Goal: Find specific page/section: Find specific page/section

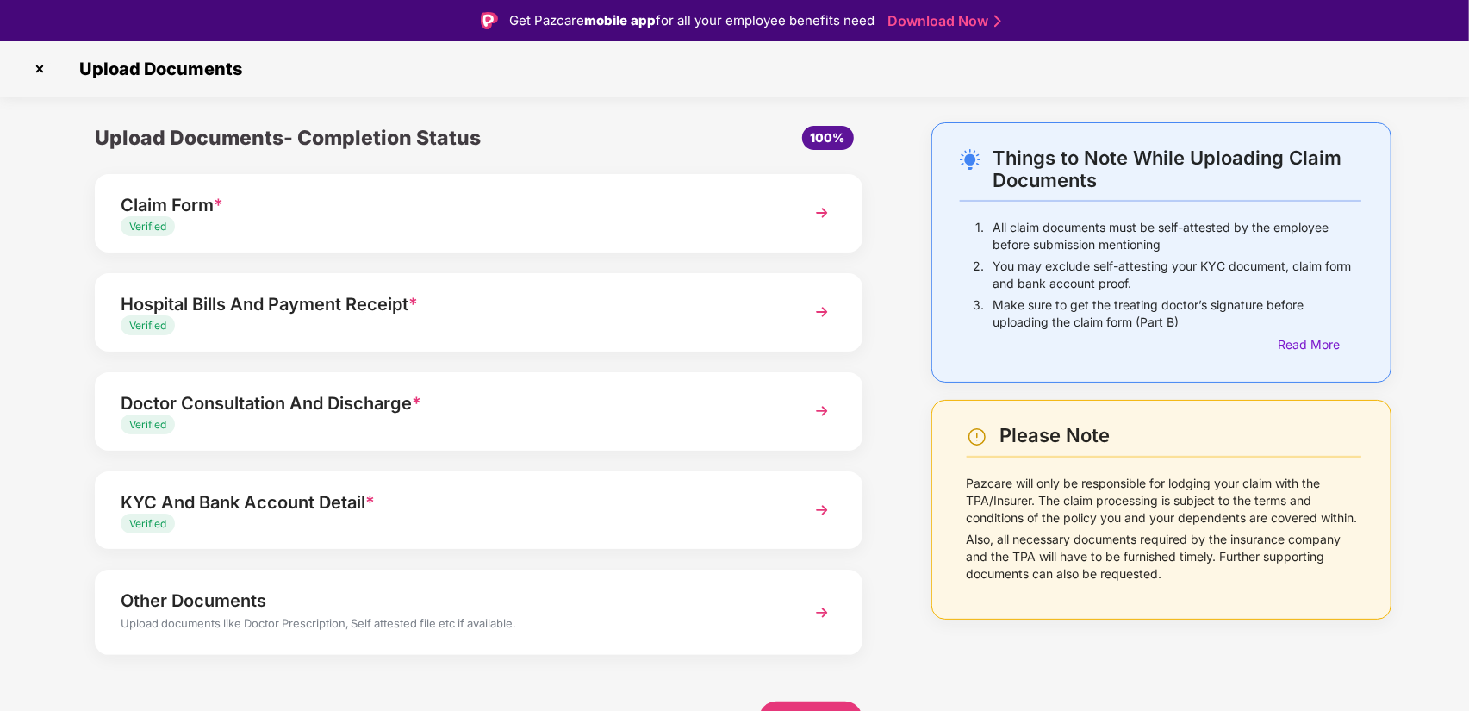
click at [39, 69] on img at bounding box center [40, 69] width 28 height 28
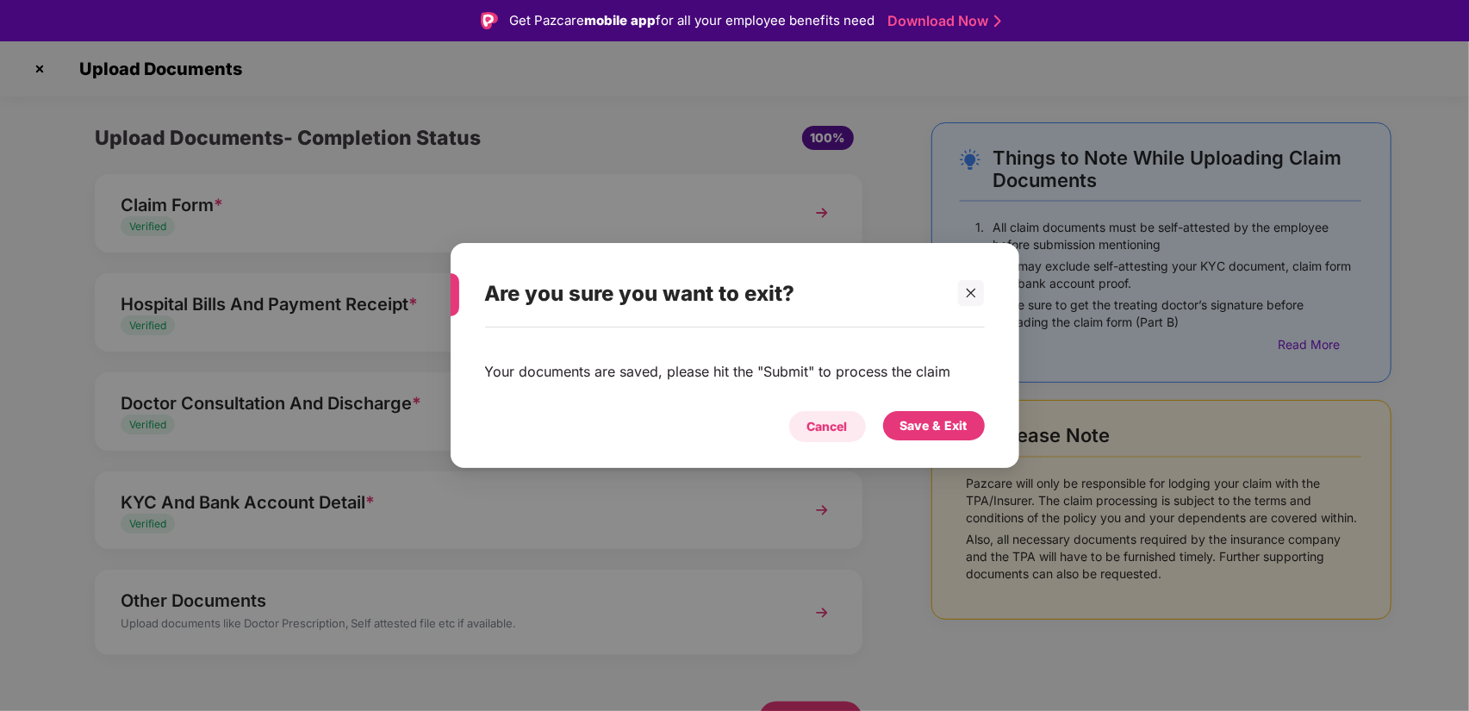
click at [834, 426] on div "Cancel" at bounding box center [827, 426] width 40 height 19
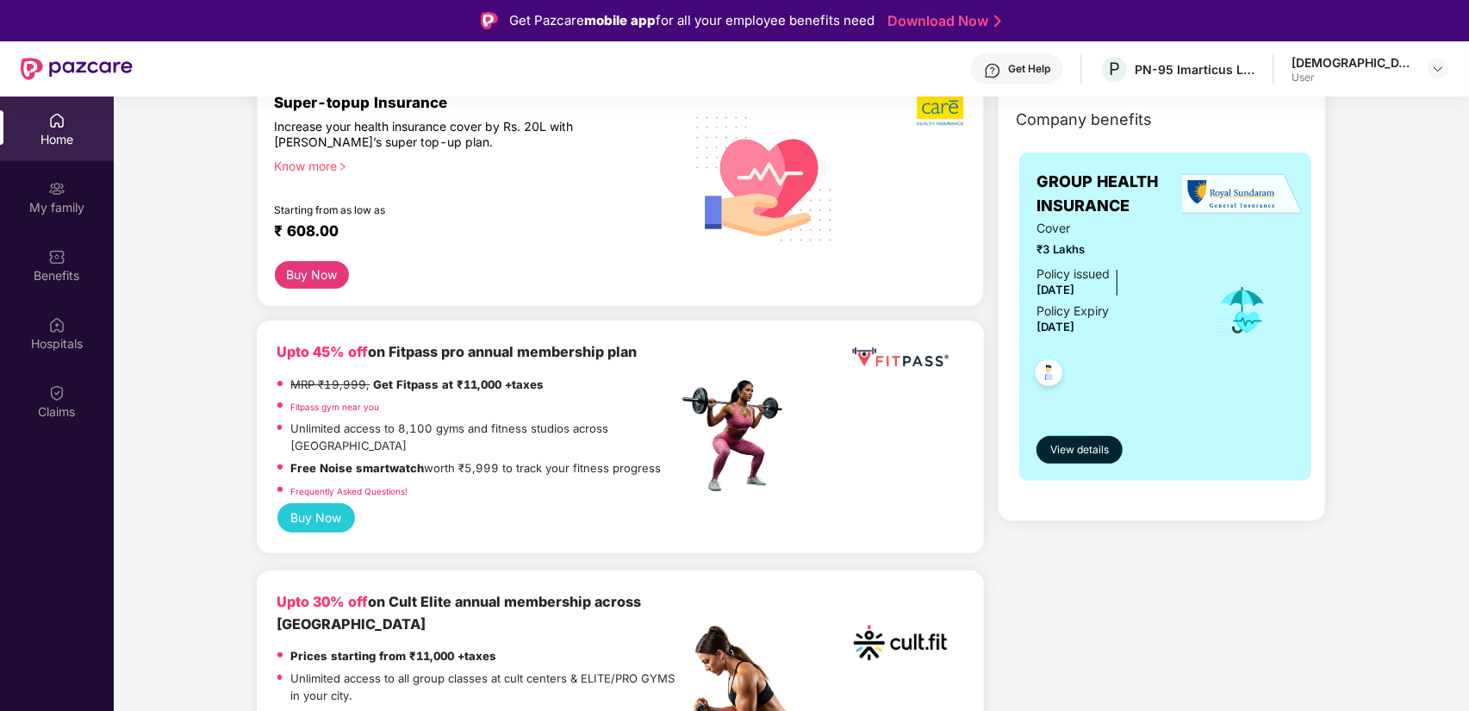
scroll to position [257, 0]
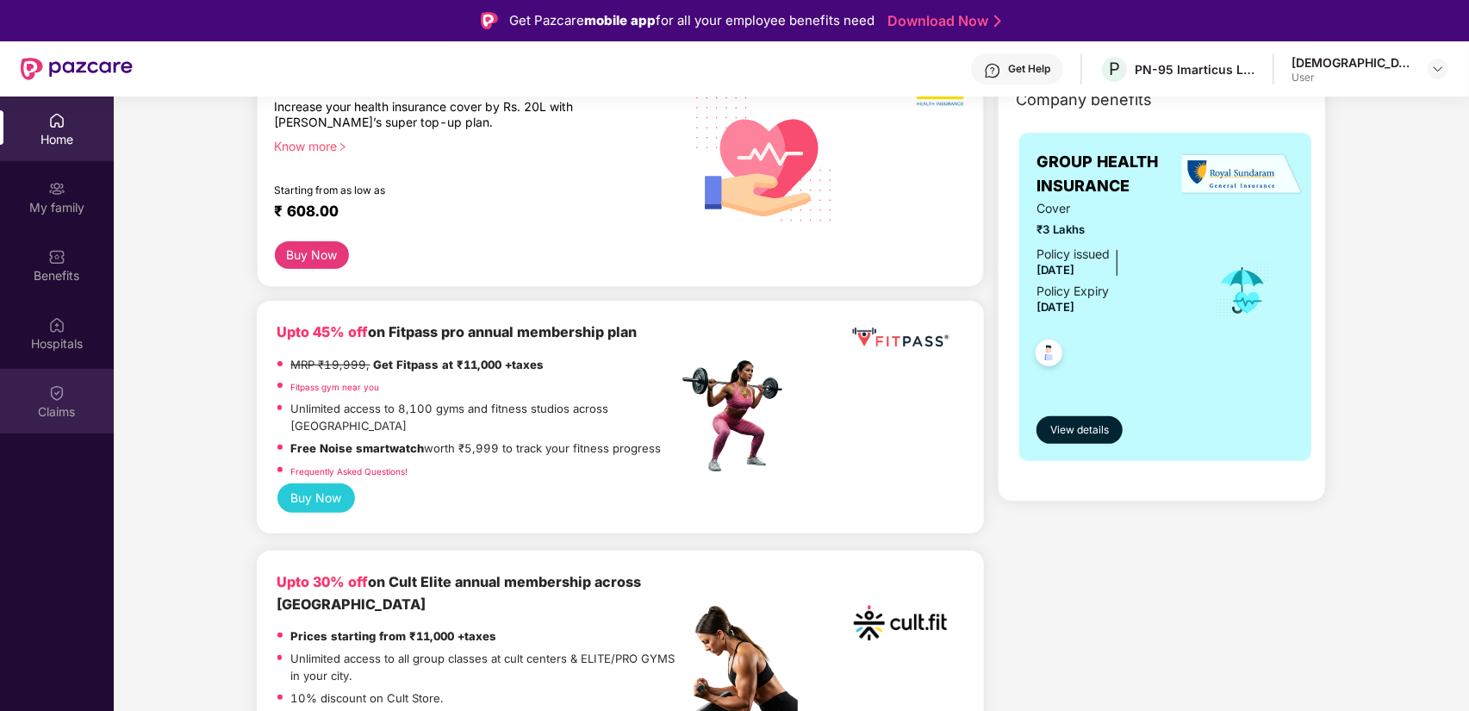
click at [55, 395] on img at bounding box center [56, 392] width 17 height 17
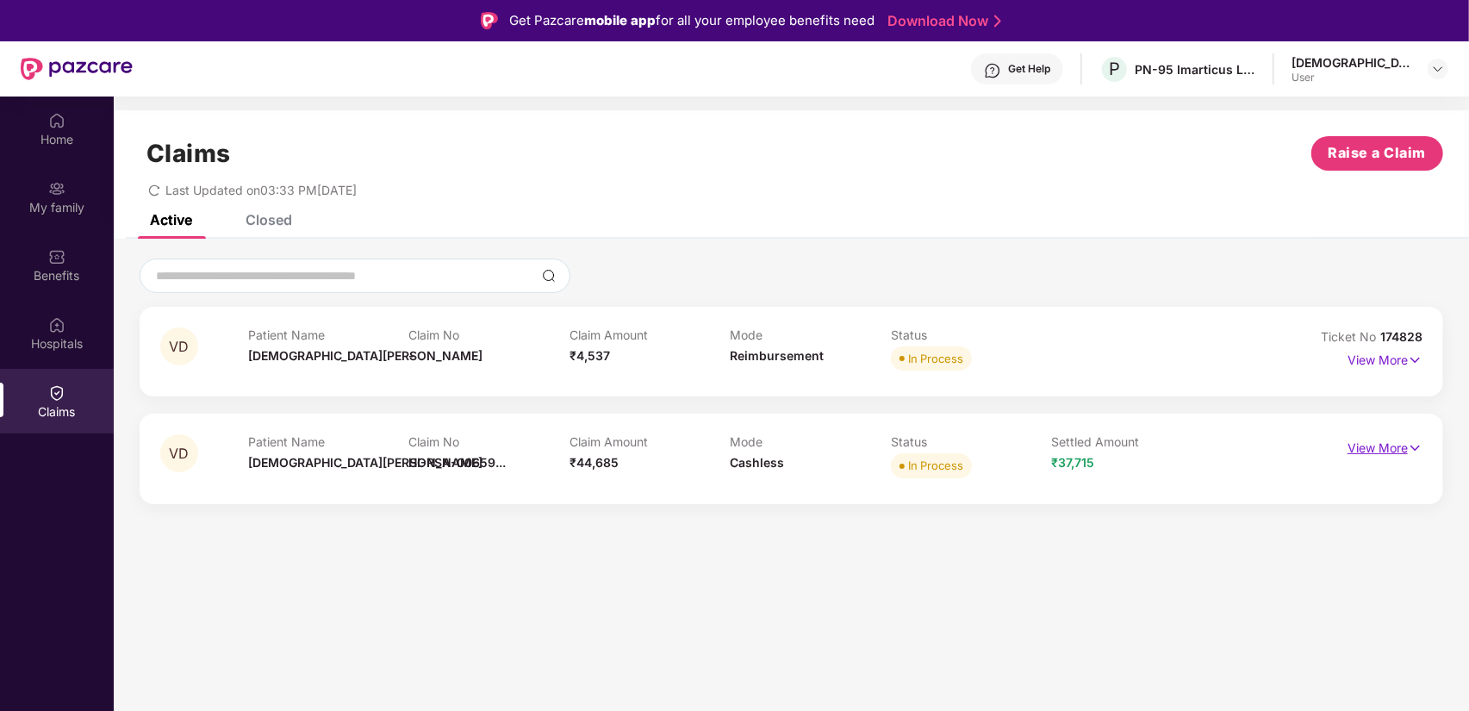
click at [1386, 450] on p "View More" at bounding box center [1384, 445] width 75 height 23
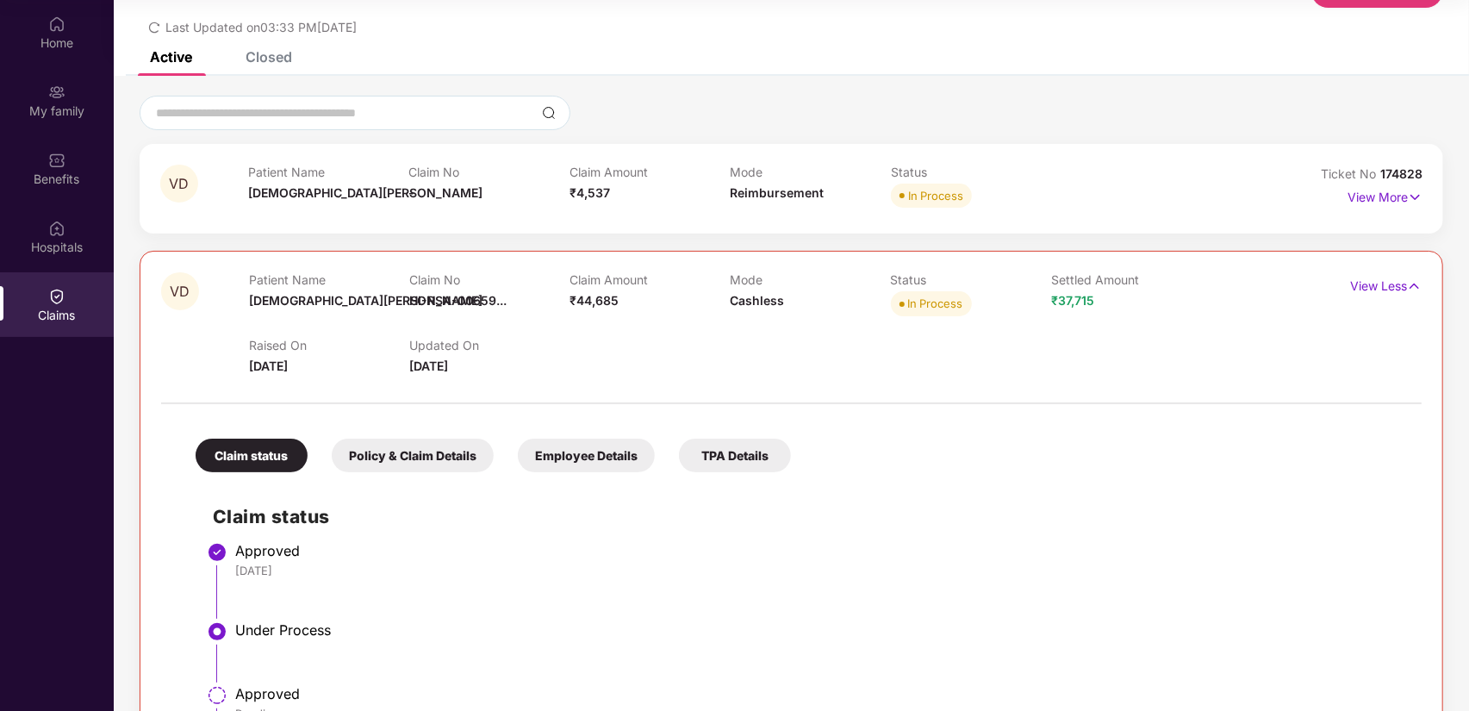
scroll to position [47, 0]
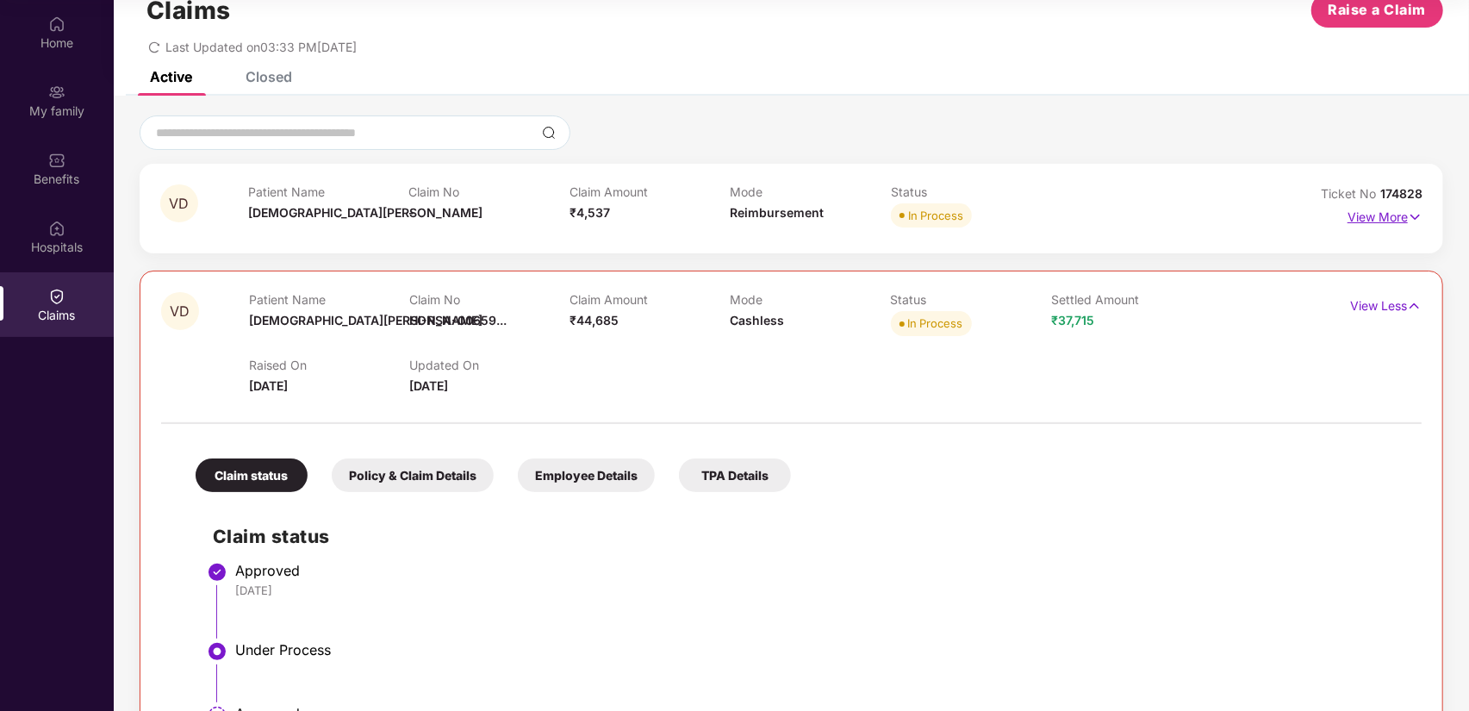
click at [1409, 212] on img at bounding box center [1415, 217] width 15 height 19
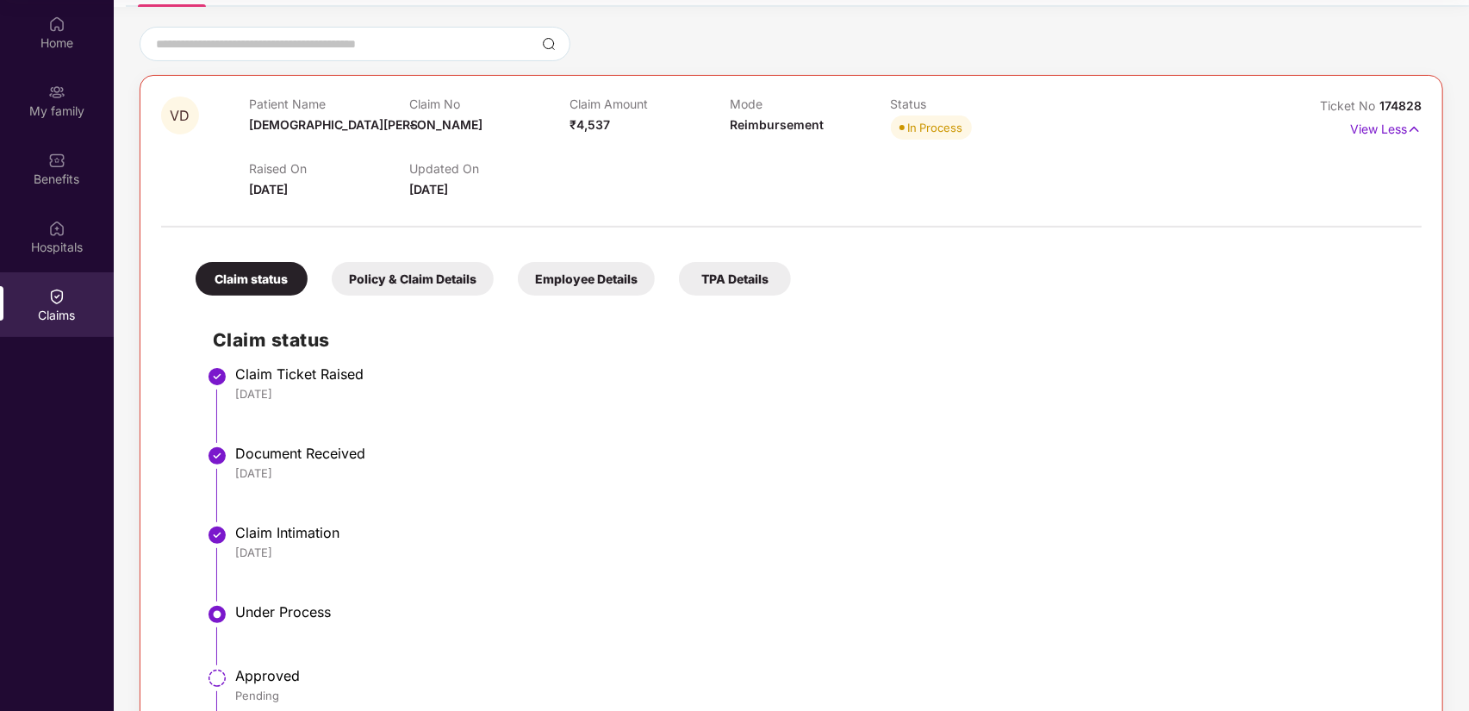
scroll to position [126, 0]
